Goal: Task Accomplishment & Management: Manage account settings

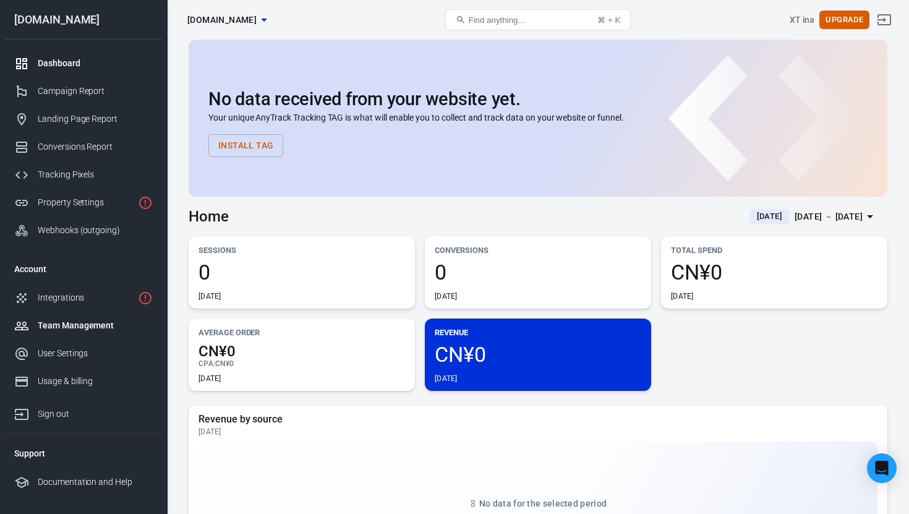
click at [98, 323] on div "Team Management" at bounding box center [95, 325] width 115 height 13
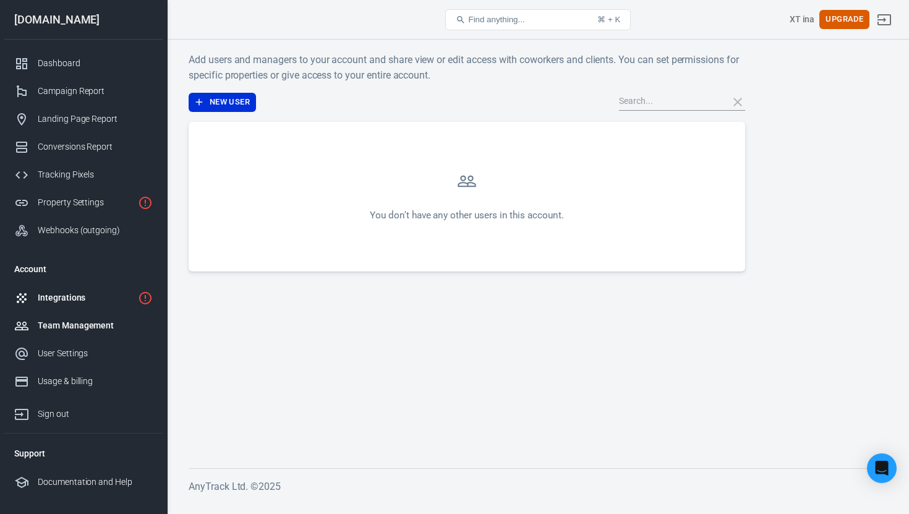
click at [87, 299] on div "Integrations" at bounding box center [85, 297] width 95 height 13
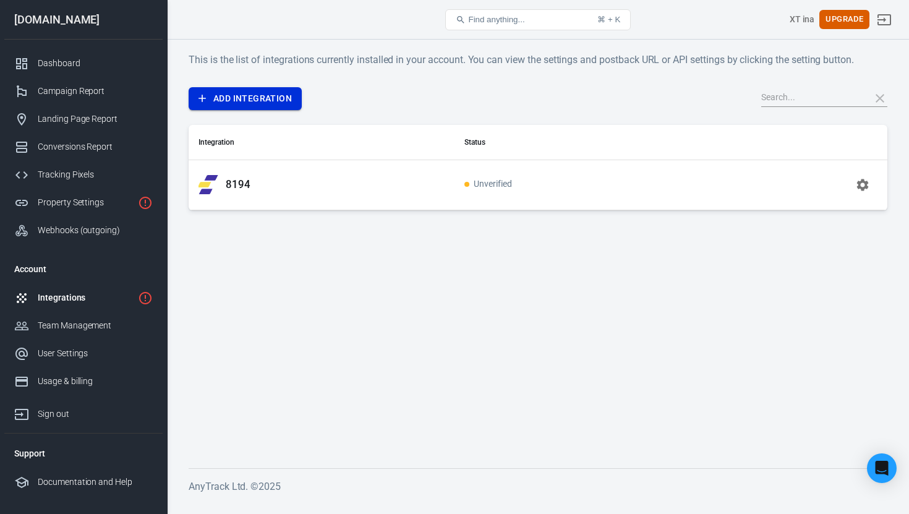
click at [287, 106] on link "Add Integration" at bounding box center [245, 98] width 113 height 23
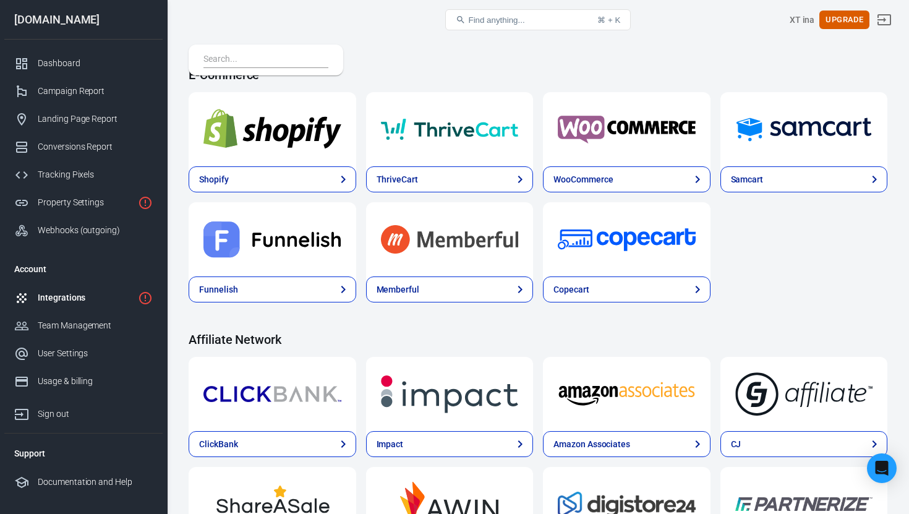
scroll to position [113, 0]
click at [100, 302] on div "Integrations" at bounding box center [85, 297] width 95 height 13
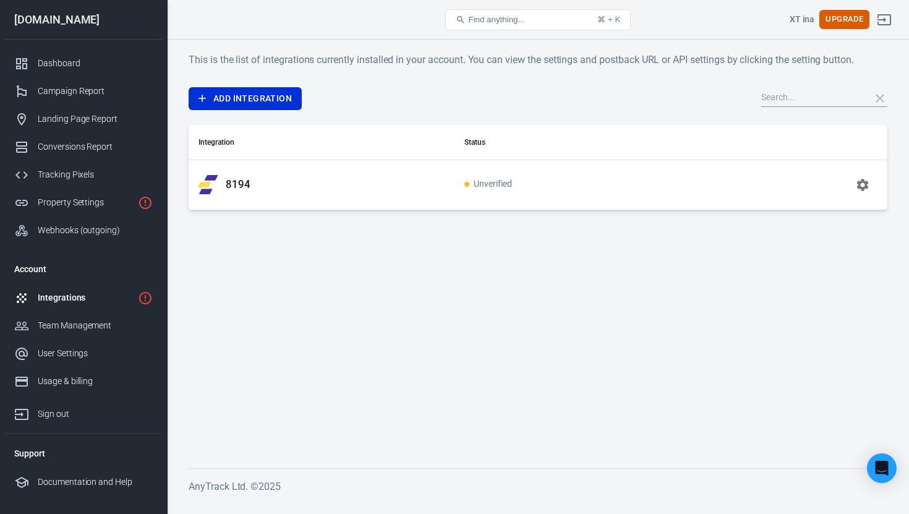
click at [361, 167] on td "8194" at bounding box center [322, 185] width 266 height 50
click at [362, 27] on div "Integrations" at bounding box center [299, 20] width 234 height 30
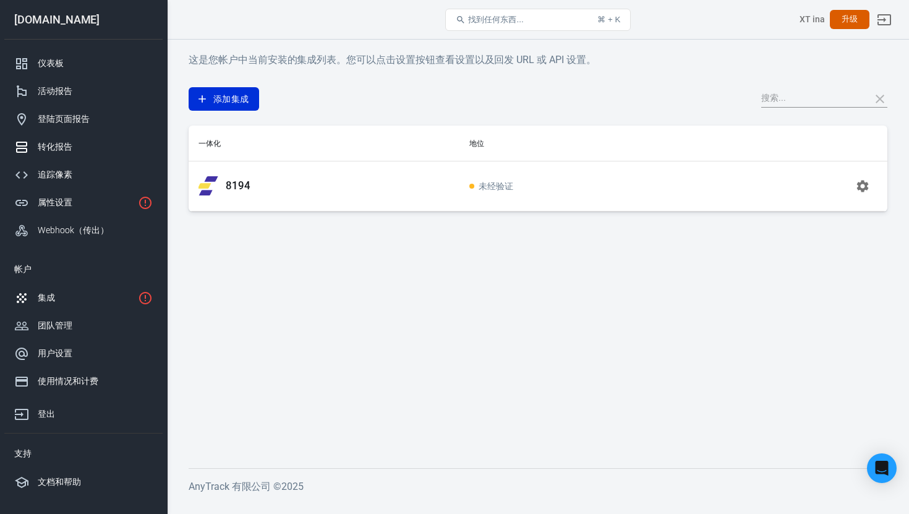
click at [82, 150] on div "转化报告" at bounding box center [95, 146] width 115 height 13
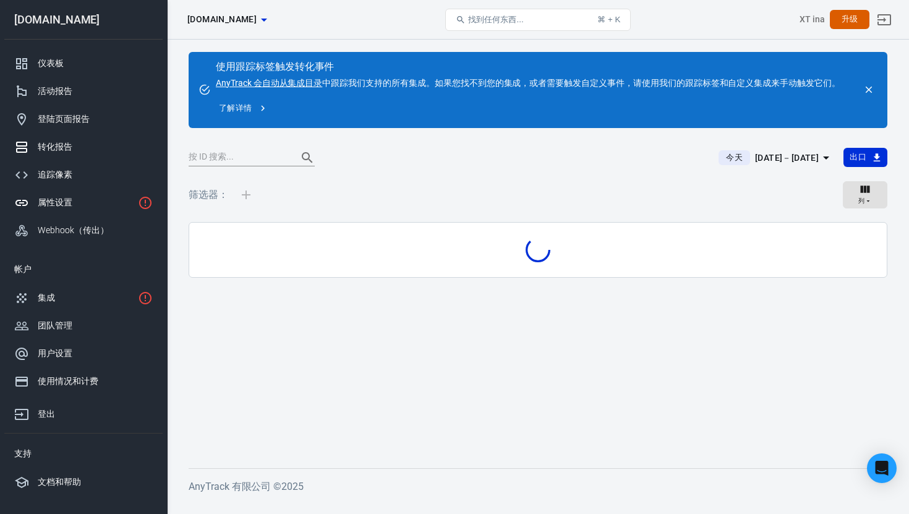
click at [85, 202] on div "属性设置" at bounding box center [85, 202] width 95 height 13
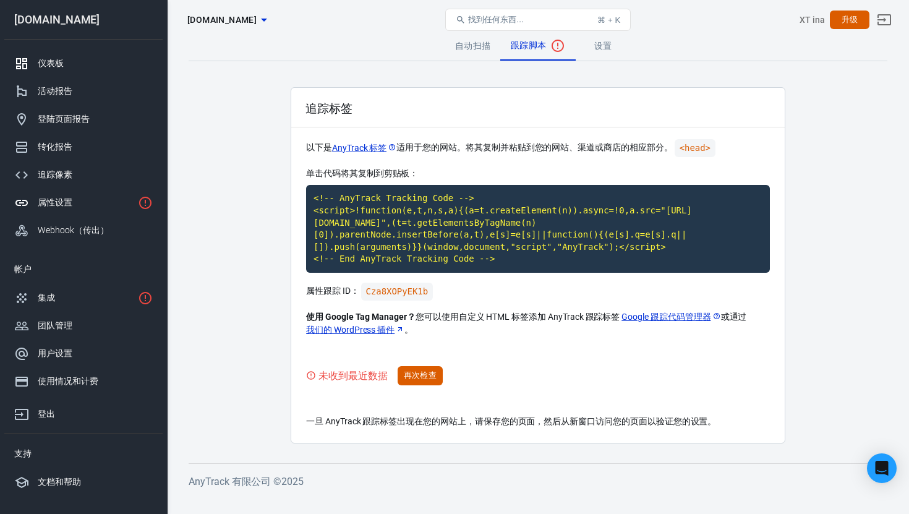
click at [95, 67] on div "仪表板" at bounding box center [95, 63] width 115 height 13
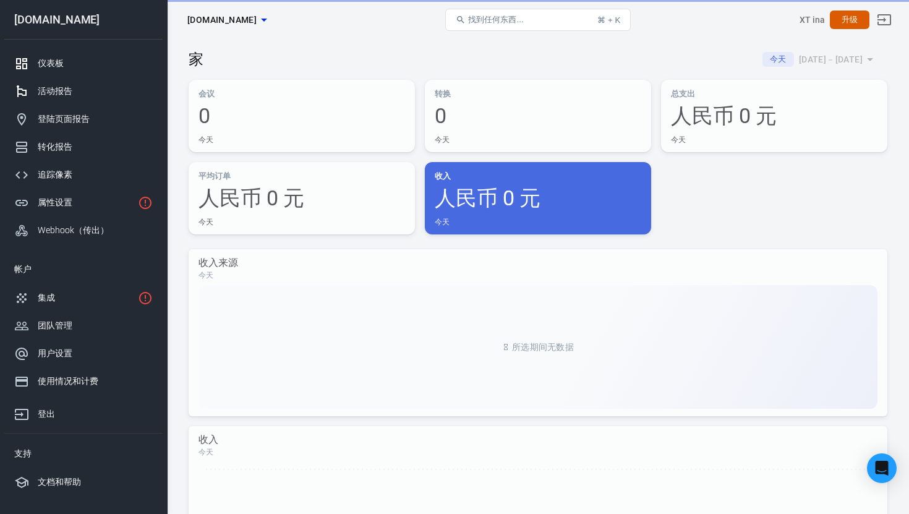
click at [92, 99] on link "活动报告" at bounding box center [83, 91] width 158 height 28
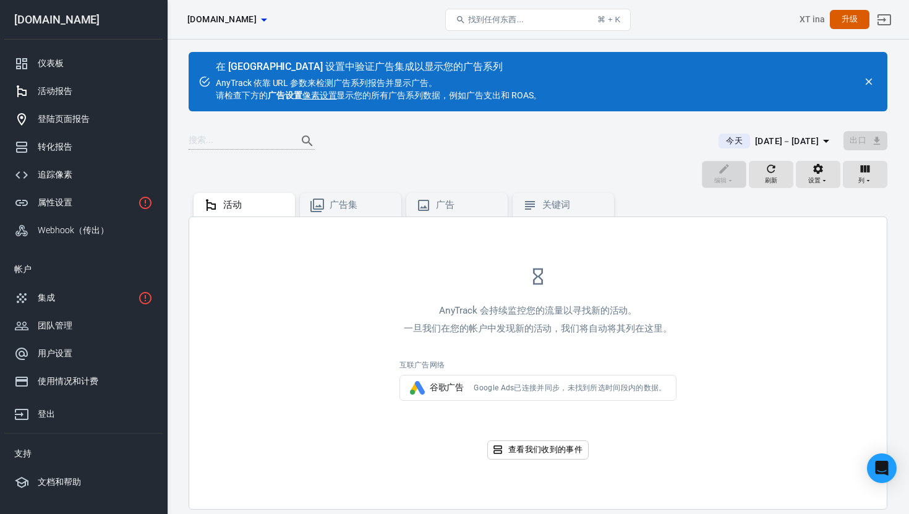
click at [92, 124] on div "登陆页面报告" at bounding box center [95, 119] width 115 height 13
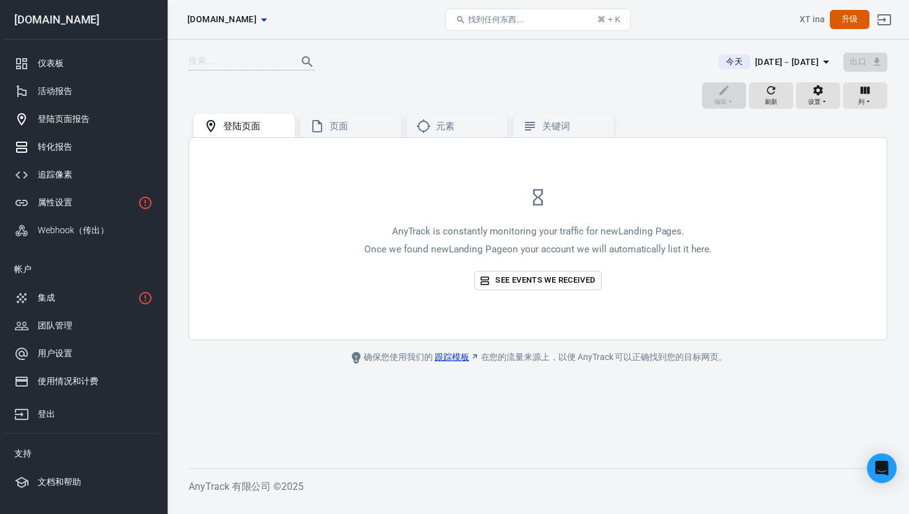
click at [93, 145] on div "转化报告" at bounding box center [95, 146] width 115 height 13
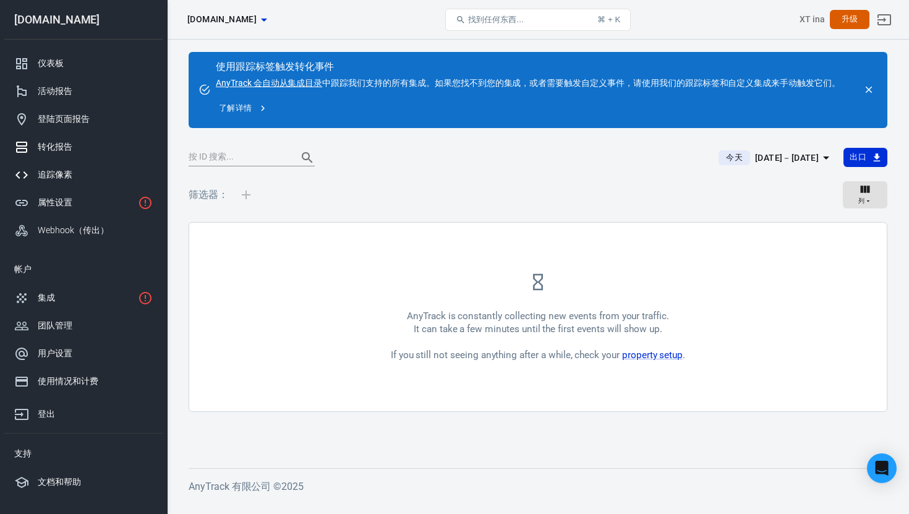
click at [74, 181] on div "追踪像素" at bounding box center [95, 174] width 115 height 13
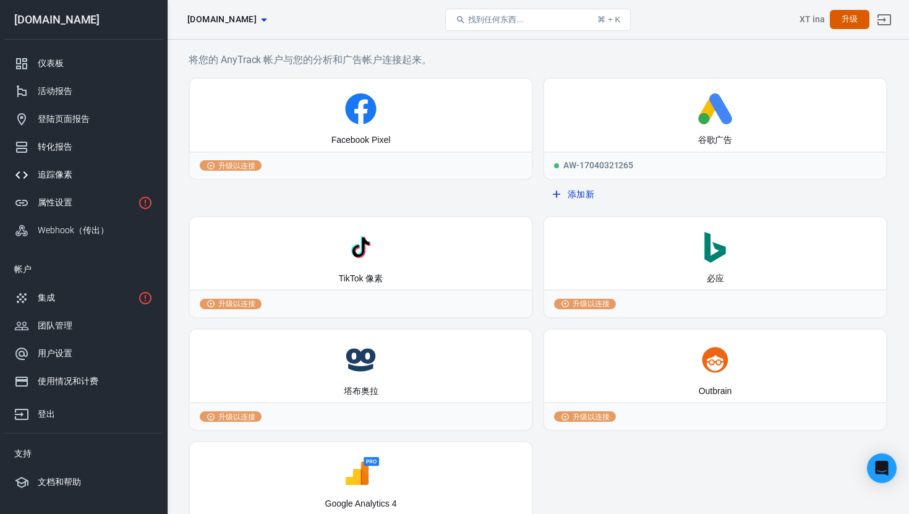
scroll to position [83, 0]
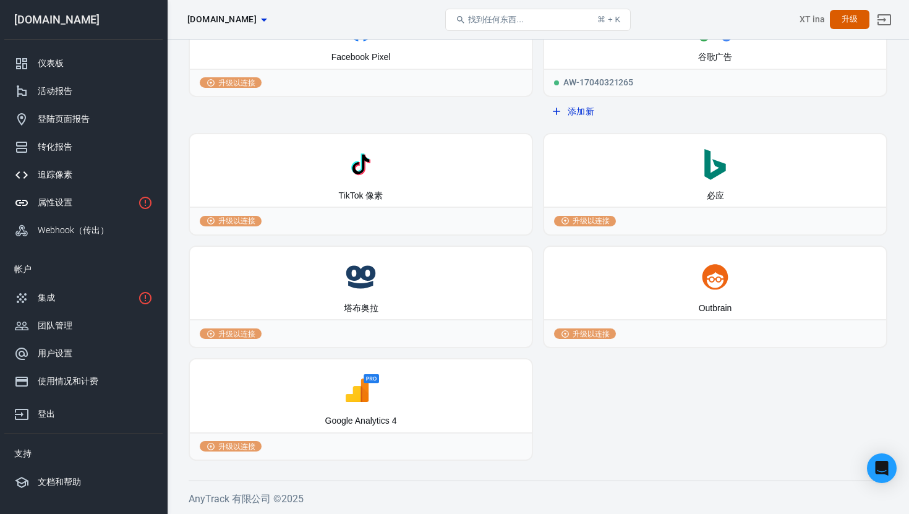
click at [81, 199] on div "属性设置" at bounding box center [85, 202] width 95 height 13
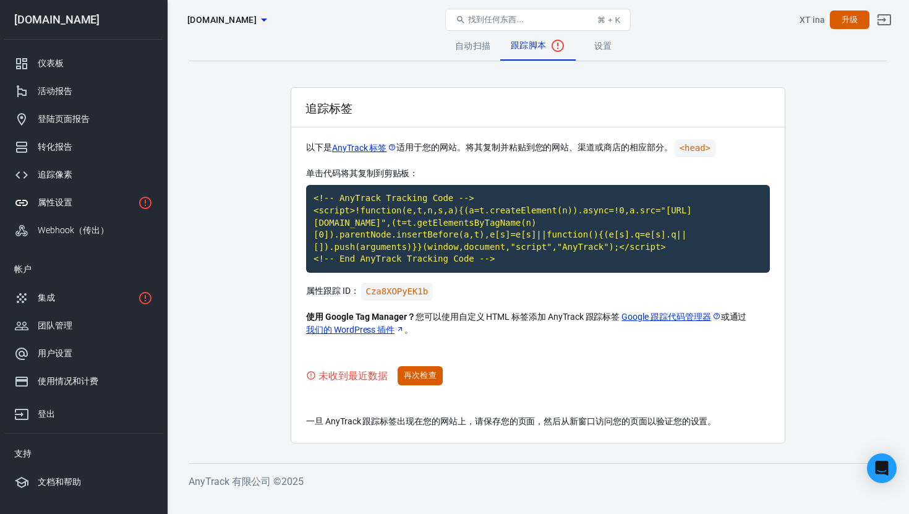
click at [604, 51] on link "设置" at bounding box center [603, 46] width 56 height 30
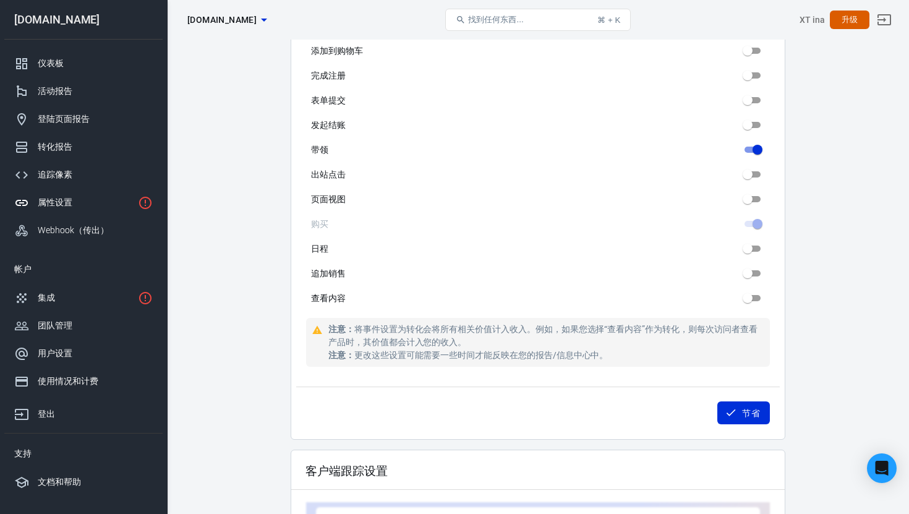
scroll to position [711, 0]
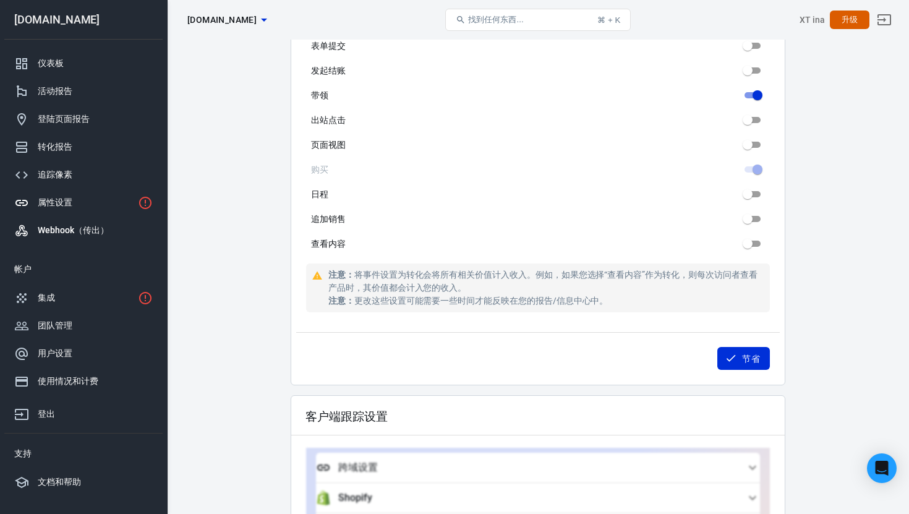
click at [88, 229] on font "Webhook（传出）" at bounding box center [73, 230] width 71 height 10
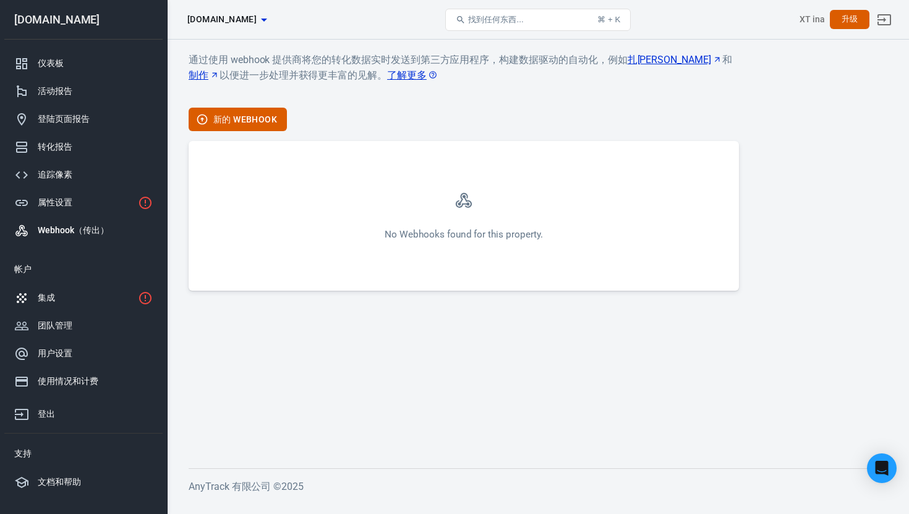
click at [87, 293] on div "集成" at bounding box center [85, 297] width 95 height 13
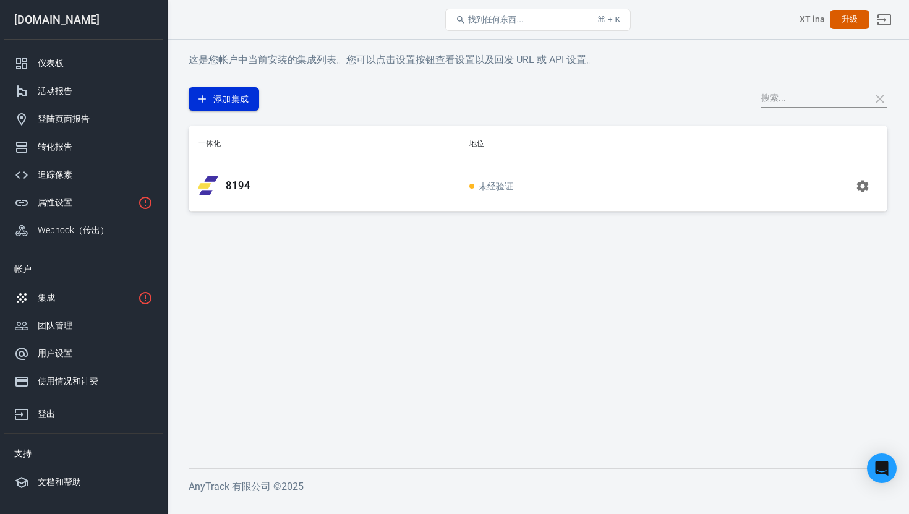
click at [241, 105] on font "添加集成" at bounding box center [231, 99] width 36 height 16
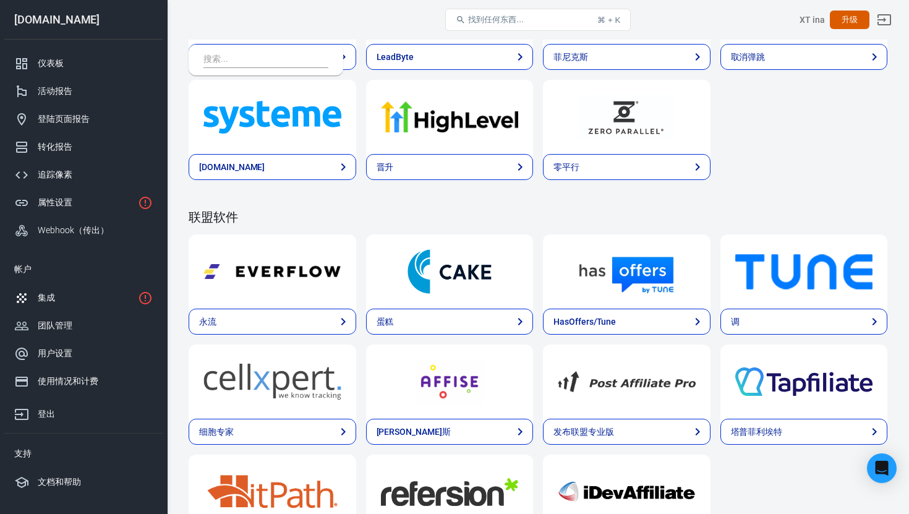
scroll to position [972, 0]
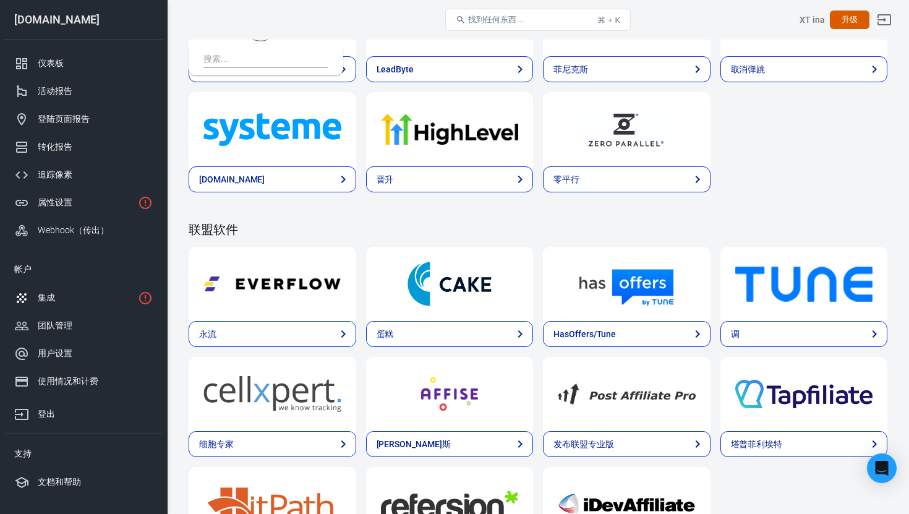
click at [297, 315] on div at bounding box center [273, 284] width 168 height 74
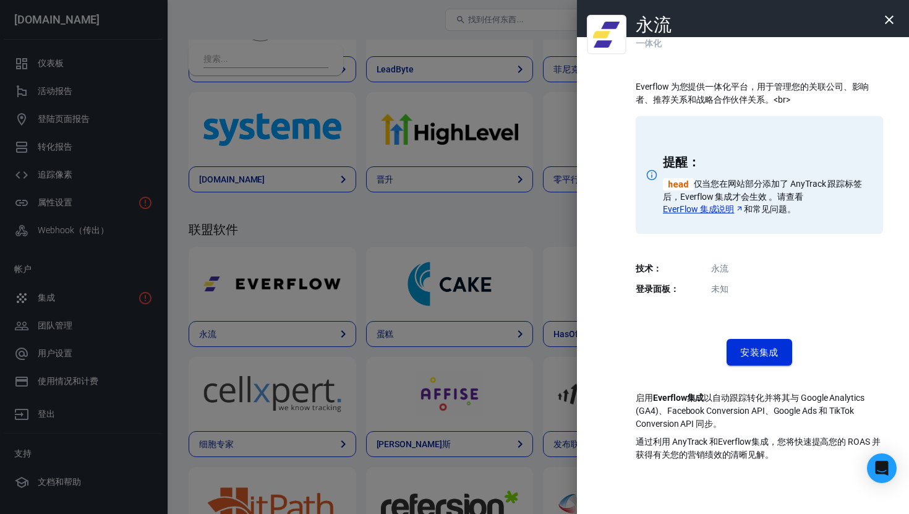
click at [759, 353] on font "安装集成" at bounding box center [759, 352] width 38 height 11
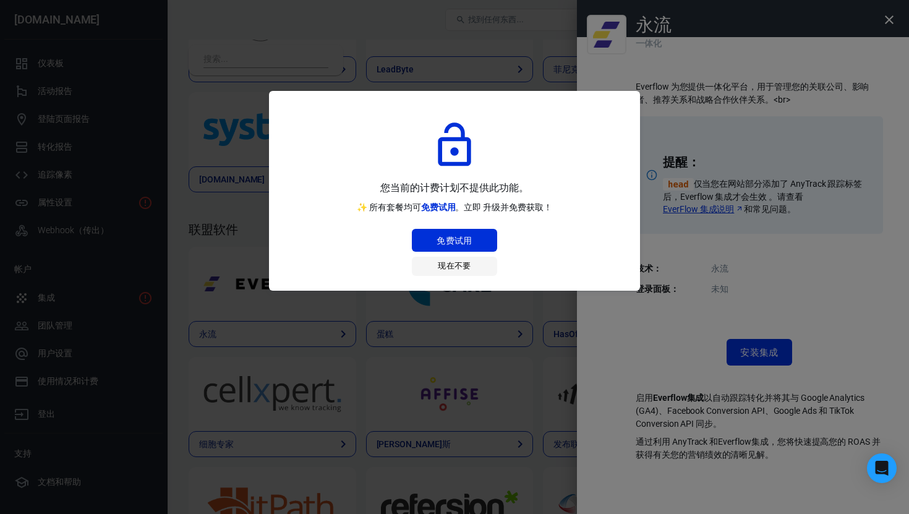
click at [469, 265] on font "现在不要" at bounding box center [454, 265] width 33 height 9
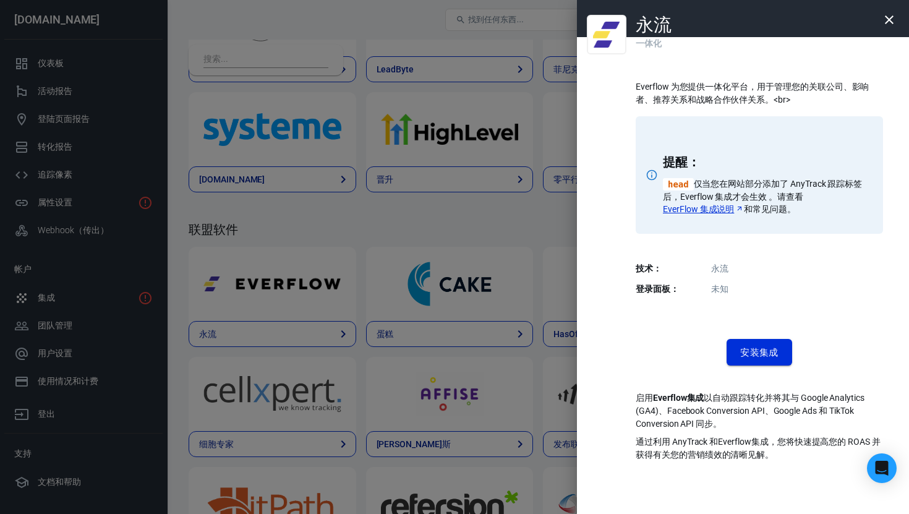
click at [758, 355] on font "安装集成" at bounding box center [759, 352] width 38 height 11
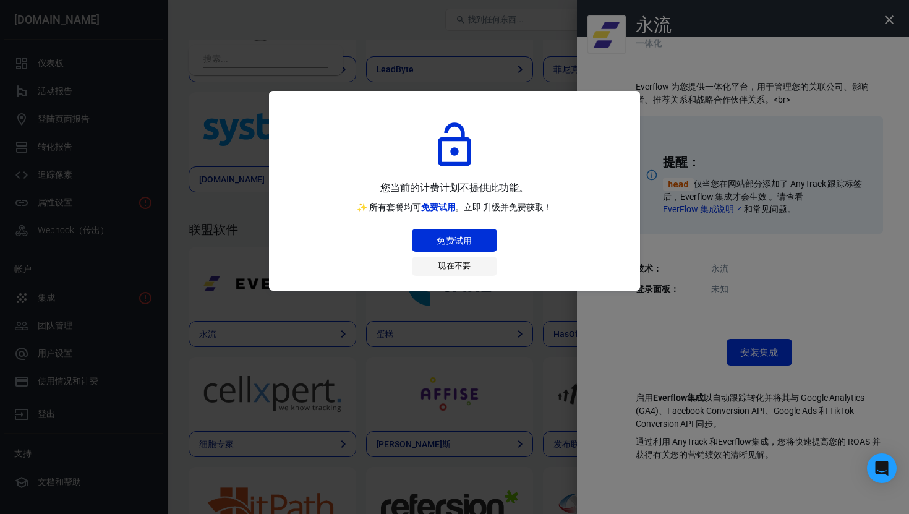
click at [460, 273] on font "现在不要" at bounding box center [454, 266] width 33 height 14
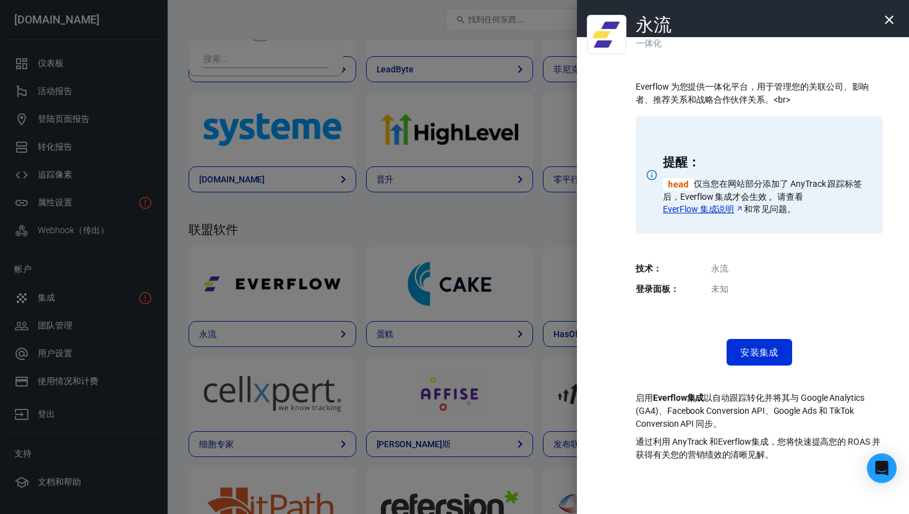
click at [888, 13] on icon "button" at bounding box center [889, 19] width 15 height 15
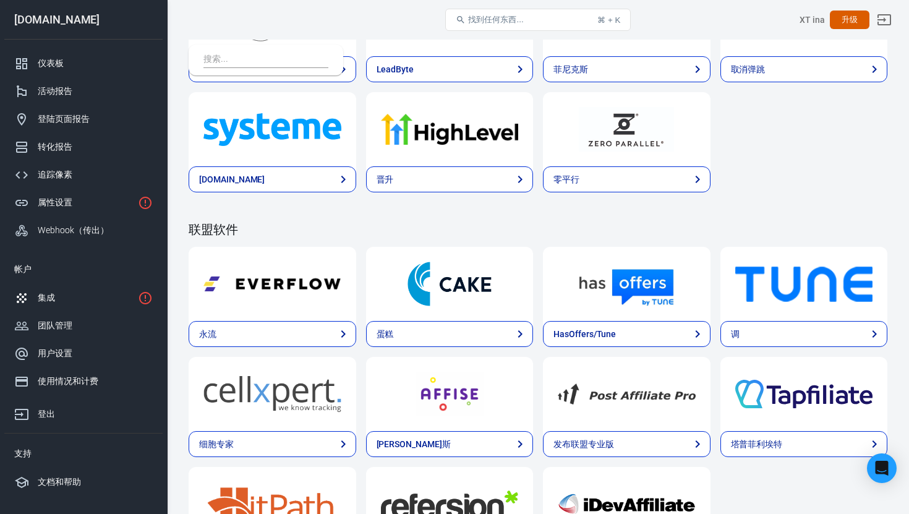
click at [84, 294] on div "集成" at bounding box center [85, 297] width 95 height 13
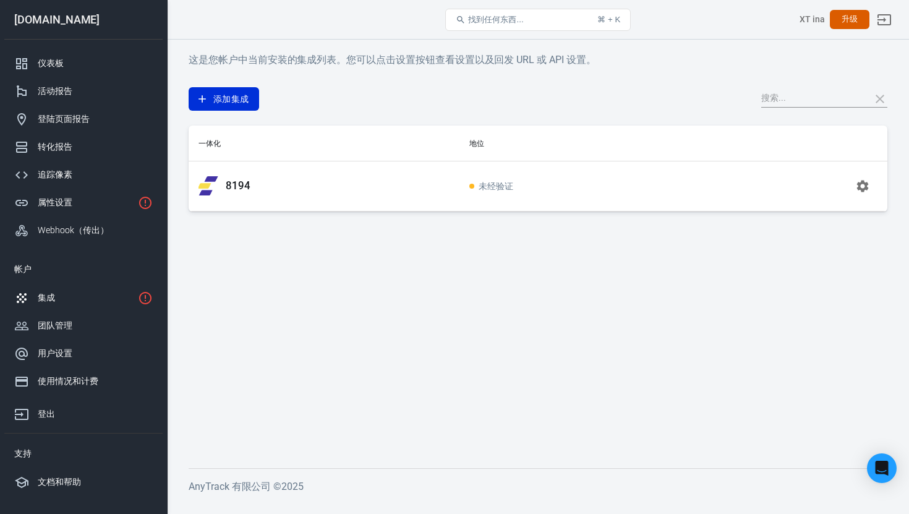
click at [873, 189] on button "button" at bounding box center [863, 186] width 30 height 30
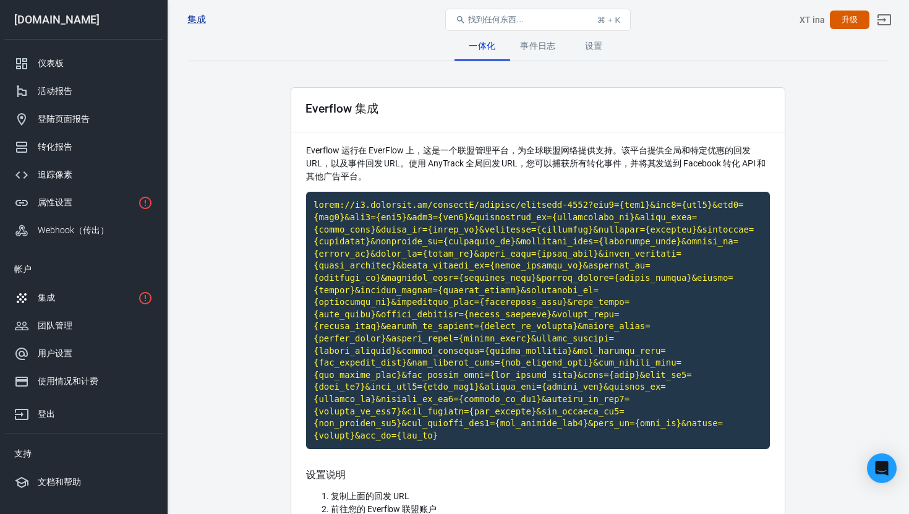
click at [542, 52] on div "事件日志" at bounding box center [538, 46] width 56 height 30
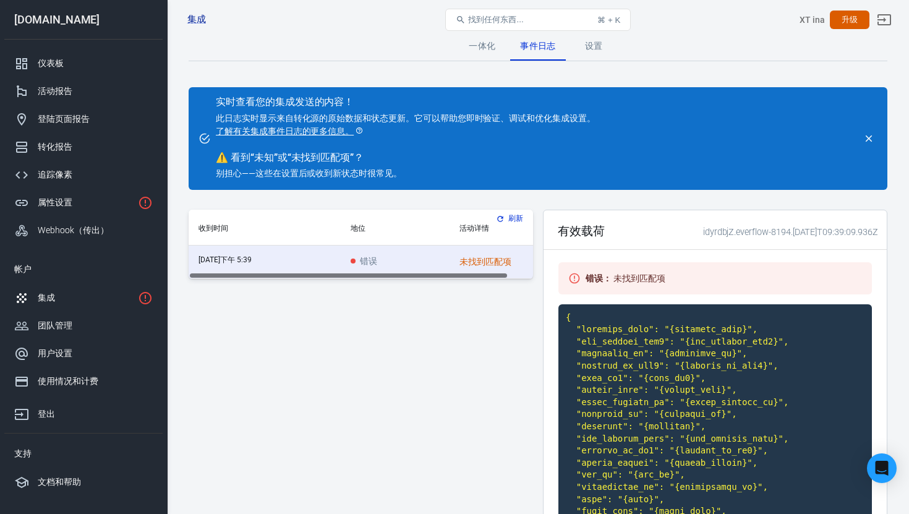
click at [600, 43] on font "设置" at bounding box center [594, 46] width 18 height 10
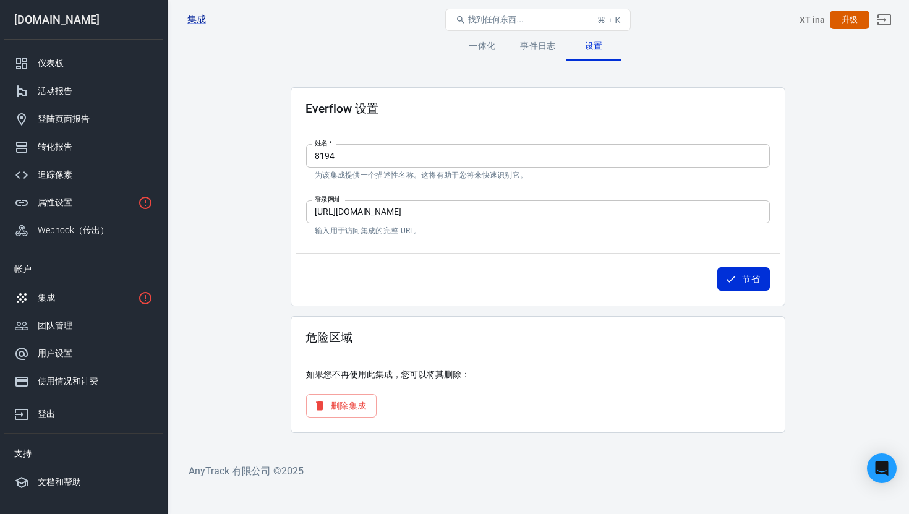
click at [492, 50] on font "一体化" at bounding box center [482, 46] width 27 height 10
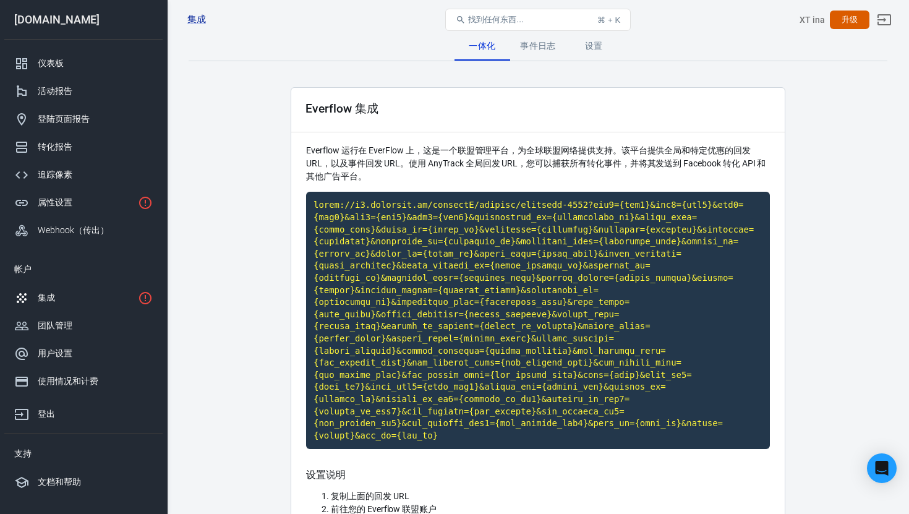
click at [82, 301] on div "集成" at bounding box center [85, 297] width 95 height 13
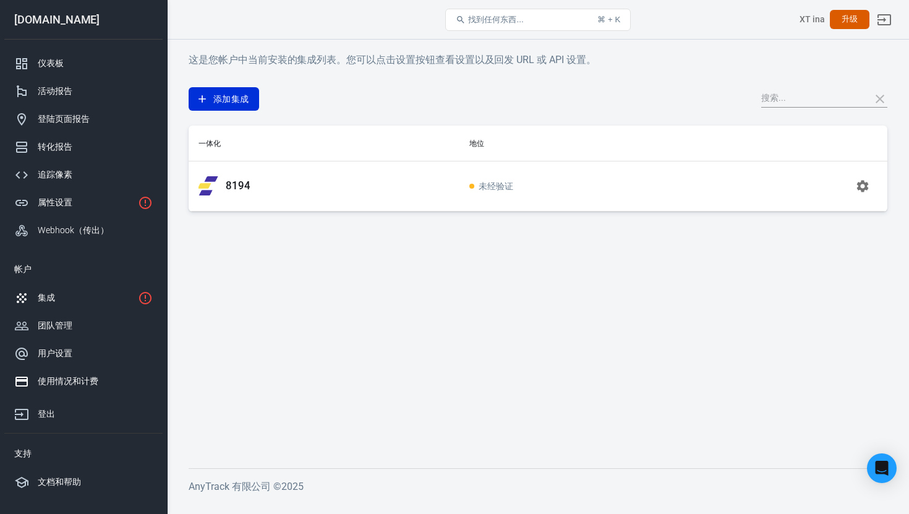
click at [95, 374] on link "使用情况和计费" at bounding box center [83, 381] width 158 height 28
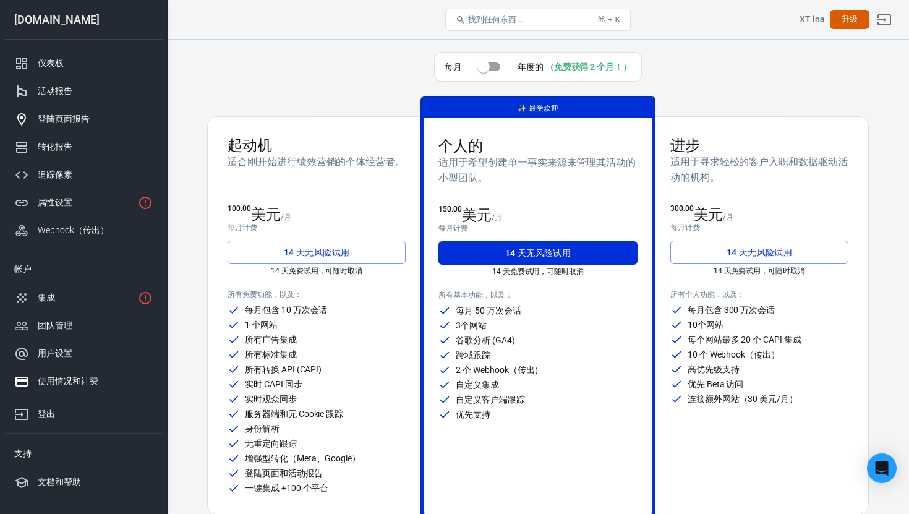
click at [75, 116] on font "登陆页面报告" at bounding box center [64, 119] width 52 height 10
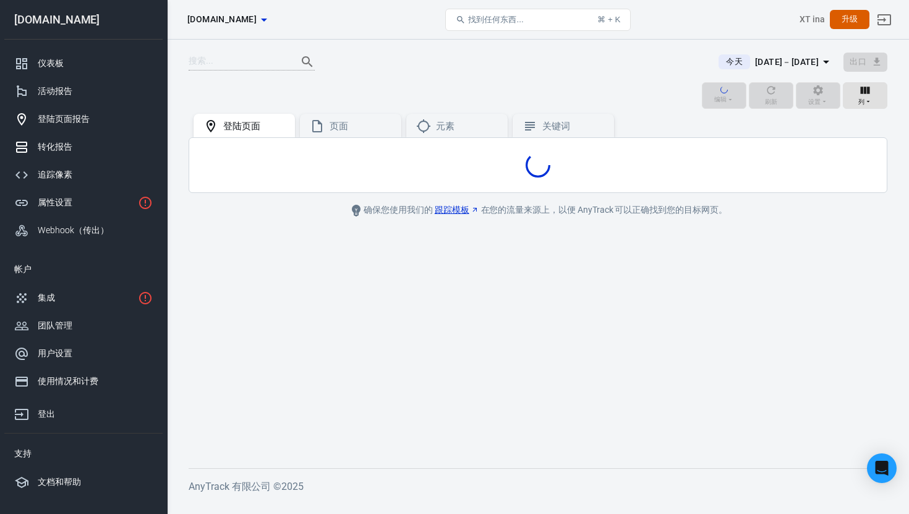
click at [76, 144] on div "转化报告" at bounding box center [95, 146] width 115 height 13
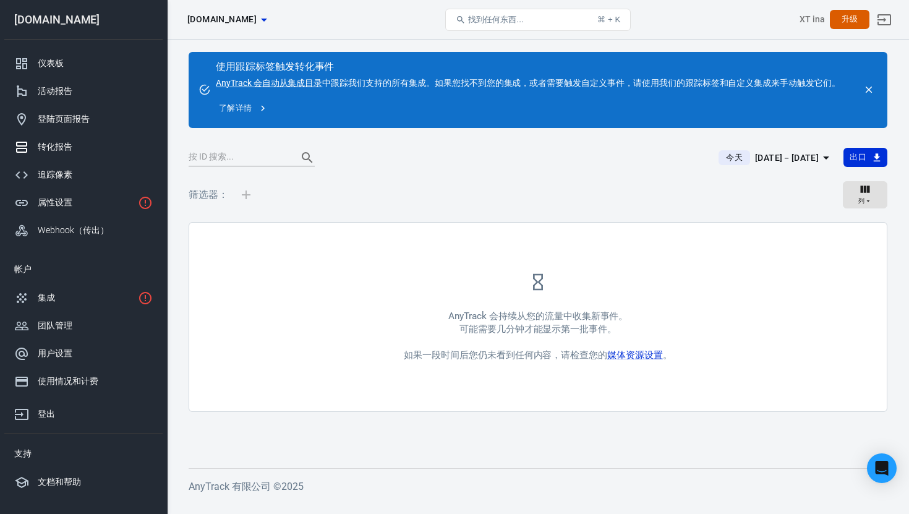
click at [262, 82] on font "AnyTrack 会自动从集成目录" at bounding box center [269, 83] width 106 height 10
click at [84, 203] on div "属性设置" at bounding box center [85, 202] width 95 height 13
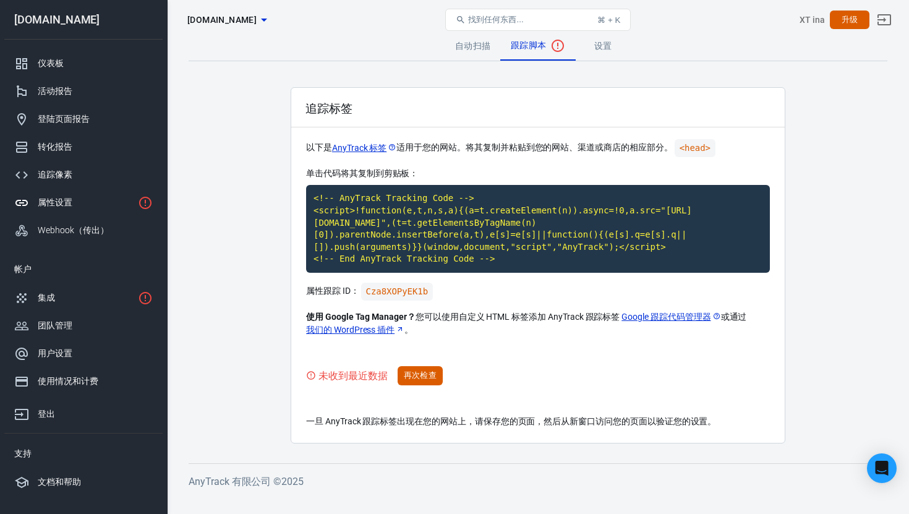
click at [469, 50] on font "自动扫描" at bounding box center [473, 46] width 36 height 10
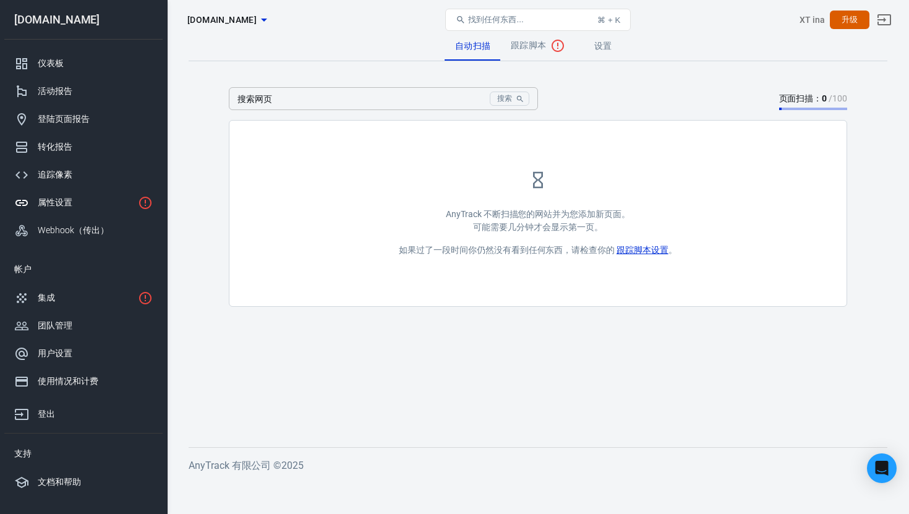
click at [589, 54] on link "设置" at bounding box center [603, 46] width 56 height 30
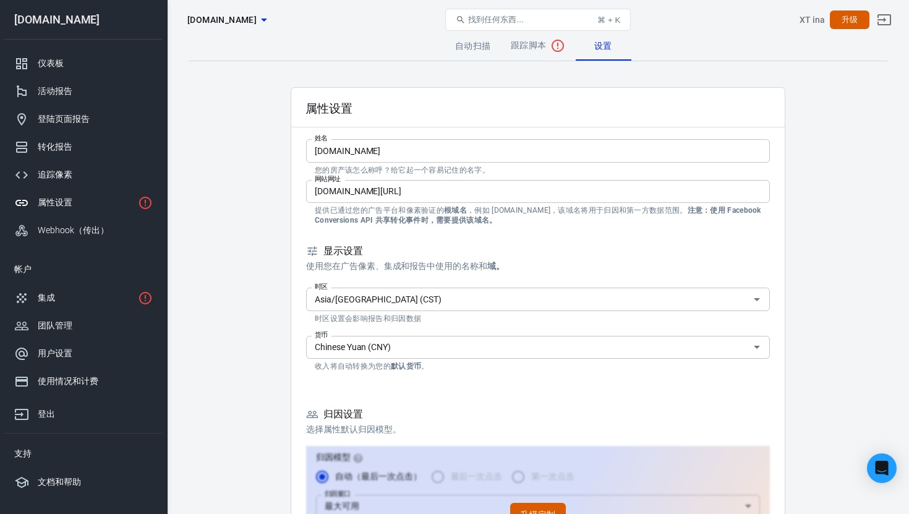
click at [482, 45] on font "自动扫描" at bounding box center [473, 46] width 36 height 10
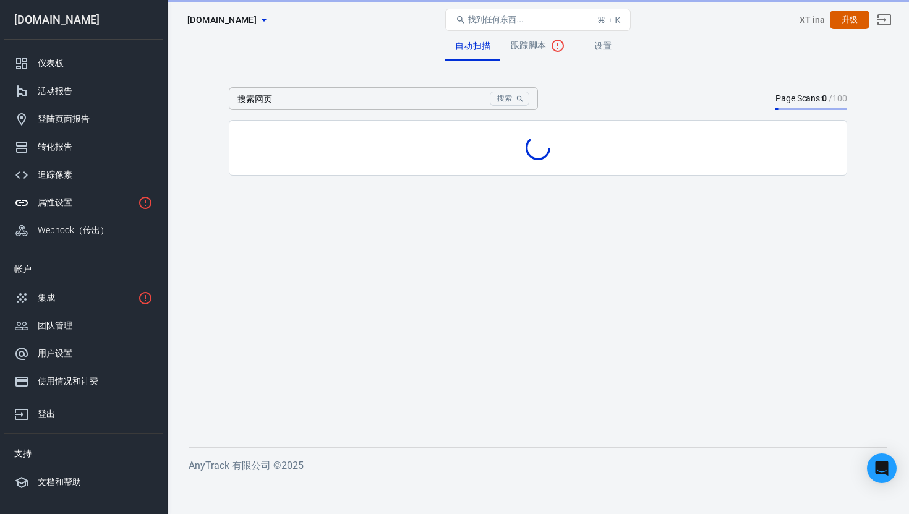
click at [601, 48] on font "设置" at bounding box center [603, 46] width 18 height 10
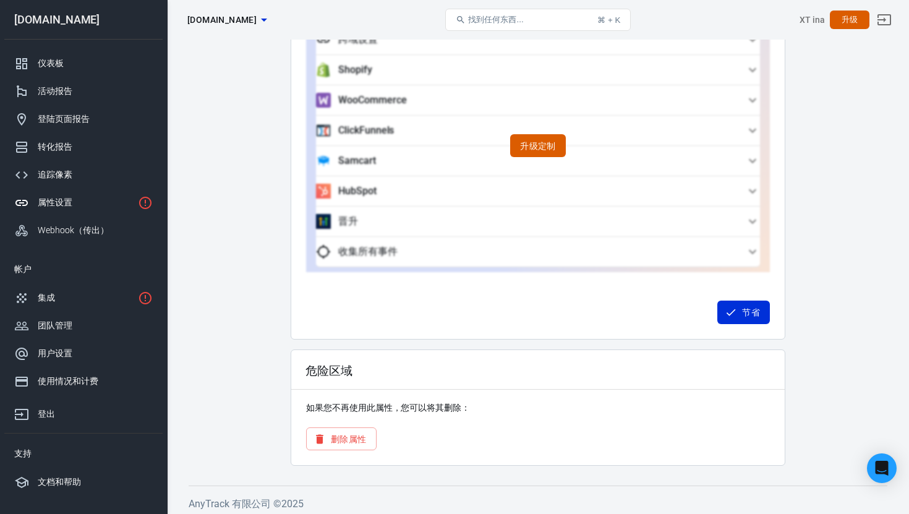
scroll to position [1140, 0]
click at [51, 190] on link "属性设置" at bounding box center [83, 203] width 158 height 28
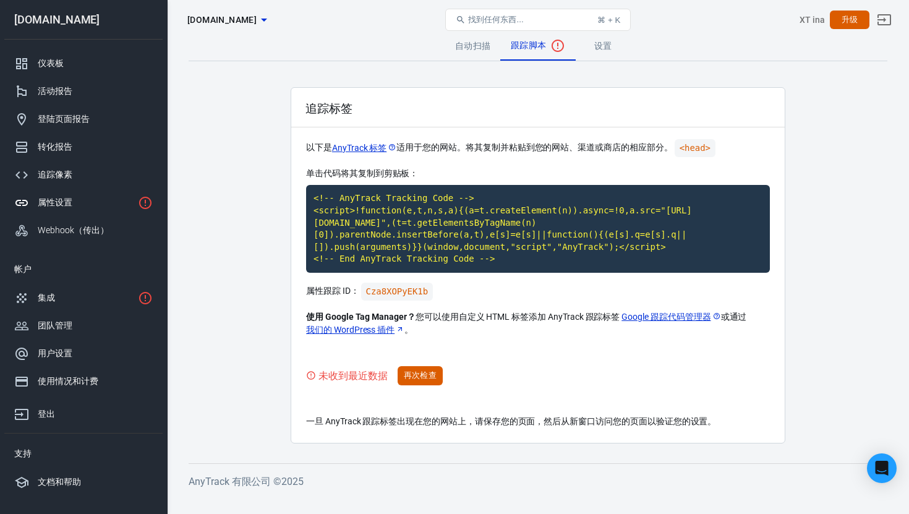
click at [698, 77] on main "自动扫描 跟踪脚本 设置 追踪标签 以下是 AnyTrack 标签 适用于您的网站。将其复制并粘贴到 您的网站、渠道或商店的相应部分。 <head> 单击代码…" at bounding box center [538, 237] width 699 height 413
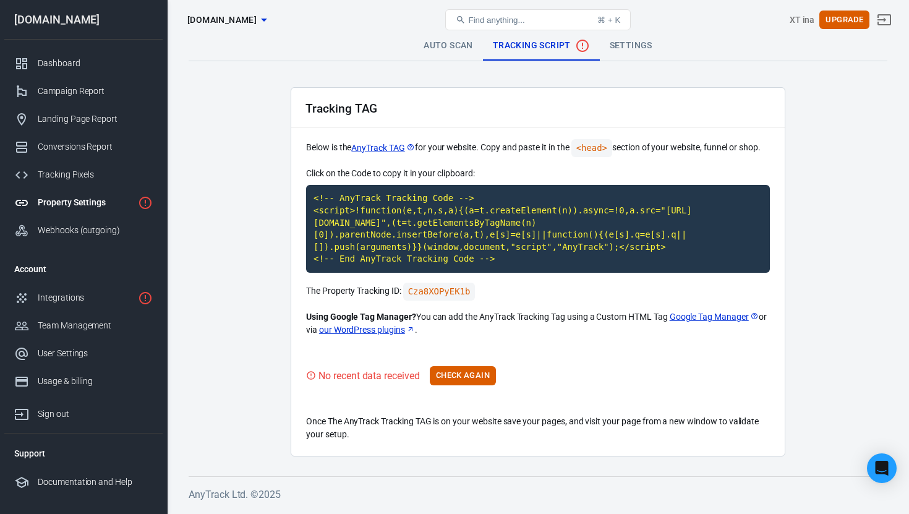
click at [807, 68] on main "Auto Scan Tracking Script Settings Tracking TAG Below is the AnyTrack TAG for y…" at bounding box center [538, 244] width 699 height 426
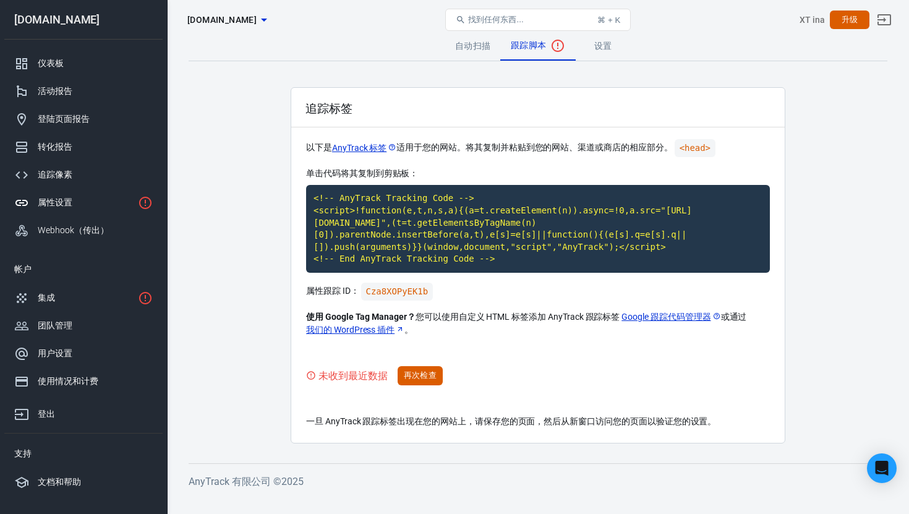
click at [806, 135] on main "自动扫描 跟踪脚本 设置 追踪标签 以下是 AnyTrack 标签 适用于您的网站。将其复制并粘贴到 您的网站、渠道或商店的相应部分。 <head> 单击代码…" at bounding box center [538, 237] width 699 height 413
click at [66, 301] on div "集成" at bounding box center [85, 297] width 95 height 13
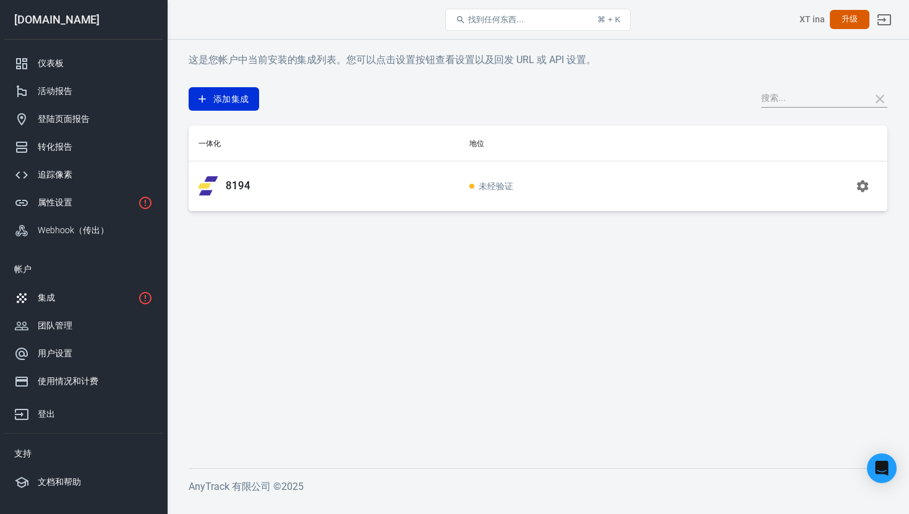
click at [855, 178] on button "button" at bounding box center [863, 186] width 30 height 30
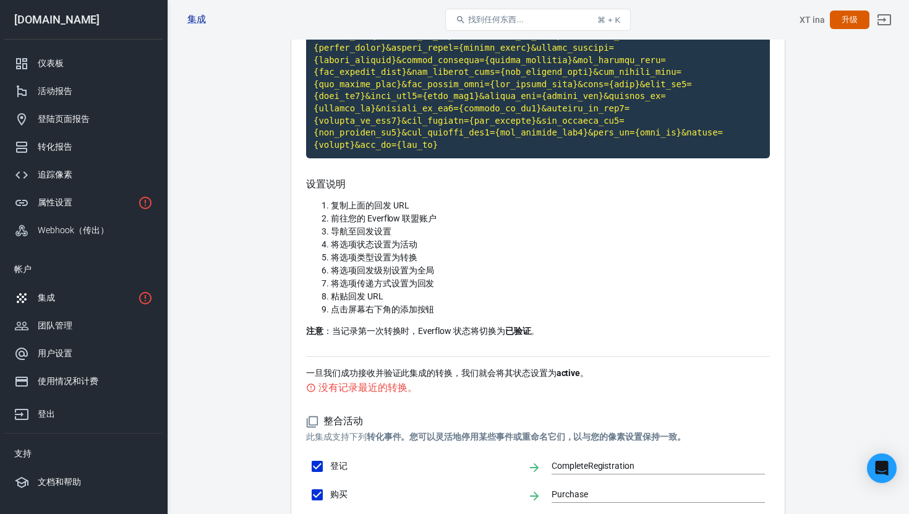
scroll to position [416, 0]
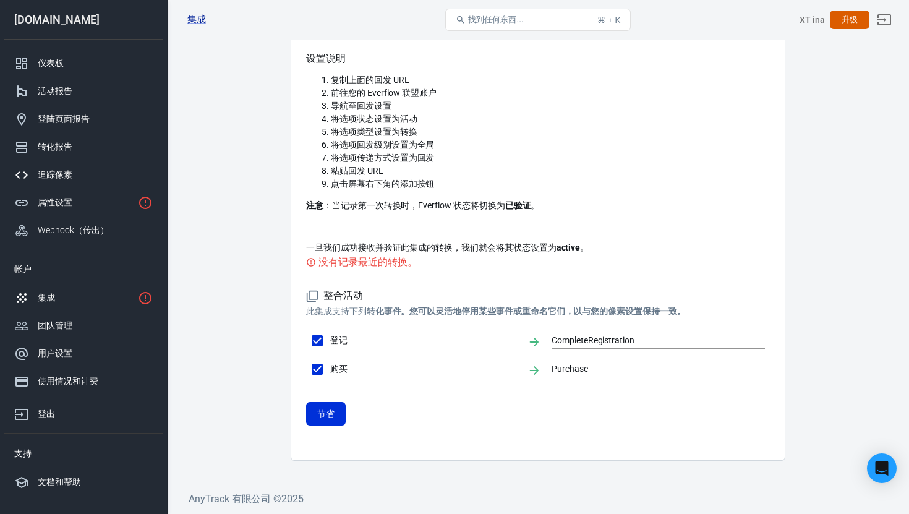
click at [84, 178] on div "追踪像素" at bounding box center [95, 174] width 115 height 13
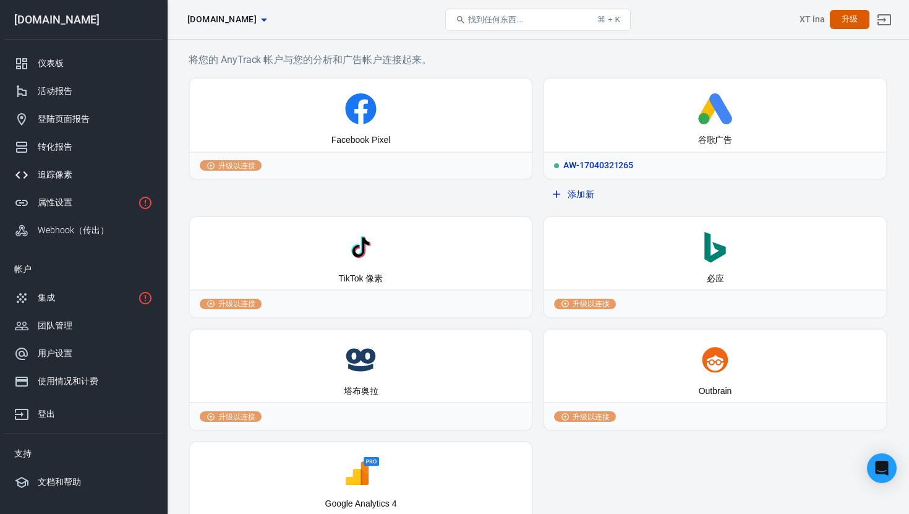
click at [670, 139] on div "谷歌广告" at bounding box center [715, 115] width 342 height 73
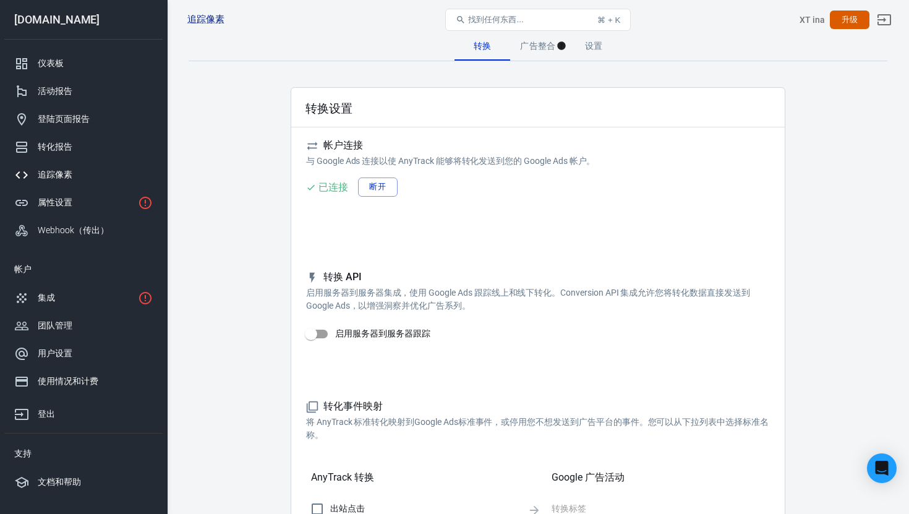
click at [320, 338] on input "启用服务器到服务器跟踪" at bounding box center [311, 334] width 71 height 24
checkbox input "false"
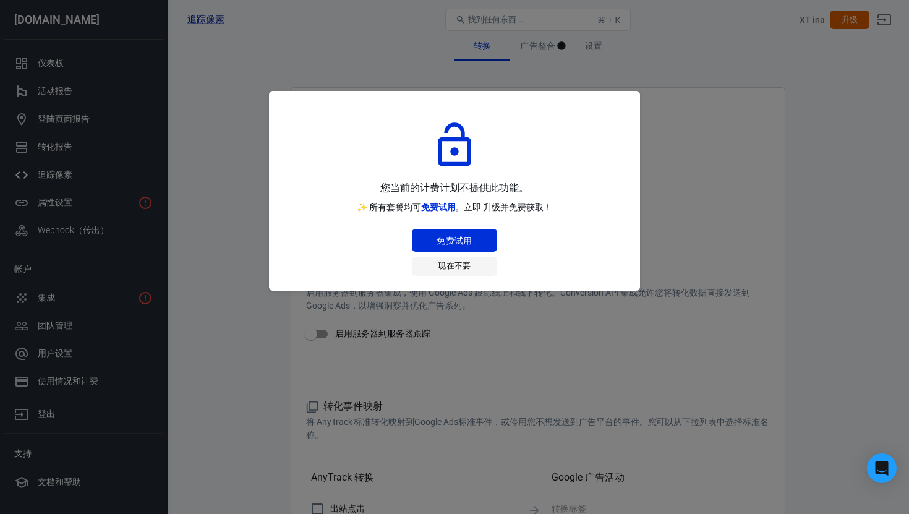
click at [483, 270] on button "现在不要" at bounding box center [454, 266] width 85 height 19
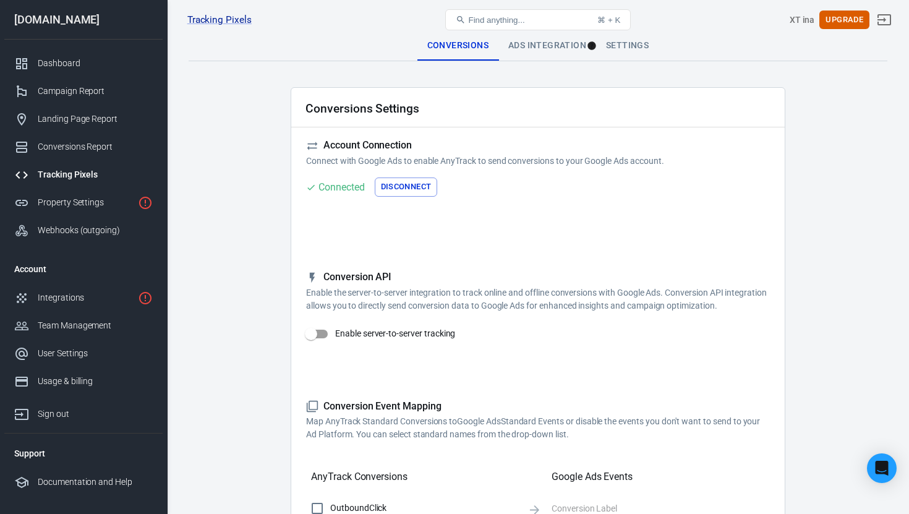
click at [674, 135] on div "Conversions Settings Account Connection Connect with Google Ads to enable AnyTr…" at bounding box center [538, 521] width 495 height 869
